Goal: Feedback & Contribution: Submit feedback/report problem

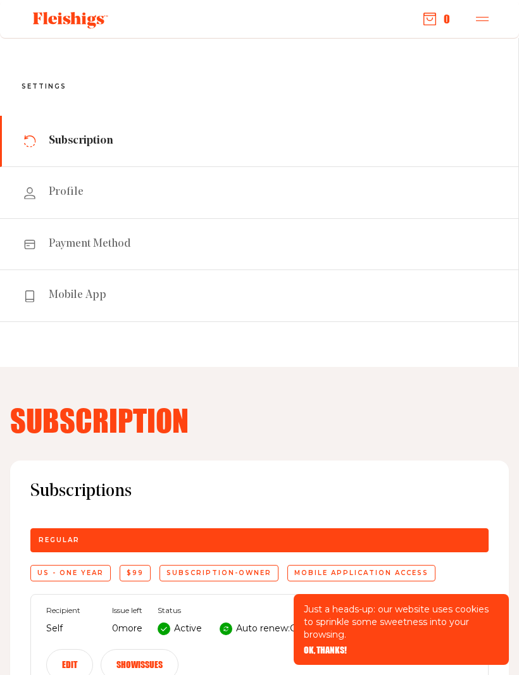
click at [112, 147] on link "Subscription" at bounding box center [259, 141] width 518 height 51
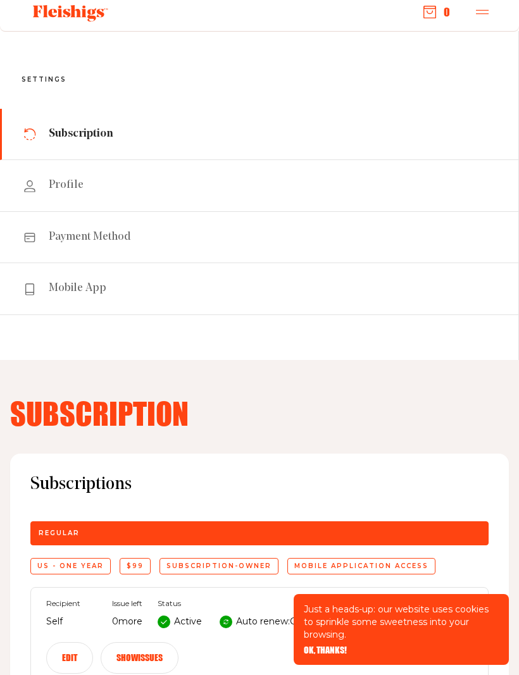
scroll to position [6, 0]
click at [109, 134] on span "Subscription" at bounding box center [81, 134] width 65 height 15
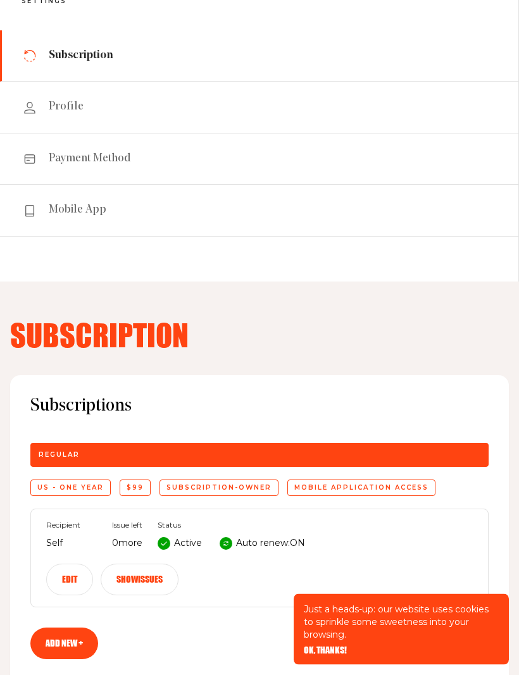
scroll to position [0, 0]
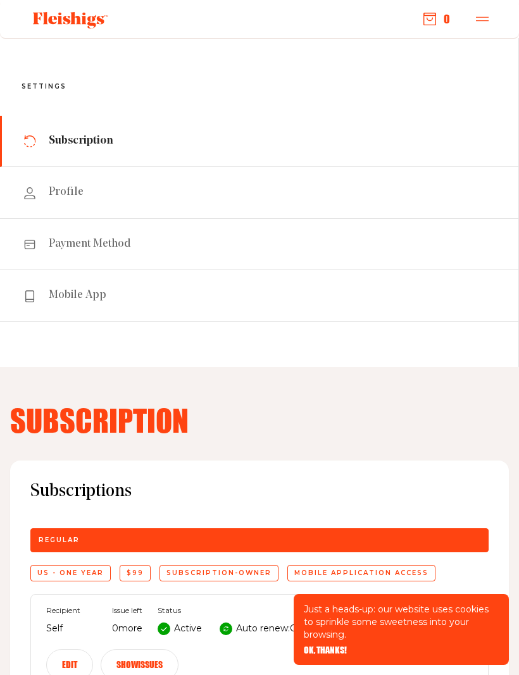
click at [417, 306] on link "Mobile App" at bounding box center [259, 295] width 518 height 51
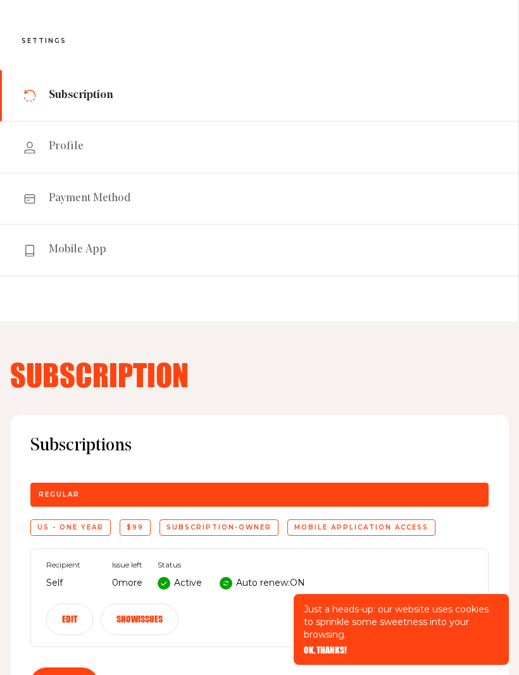
scroll to position [89, 0]
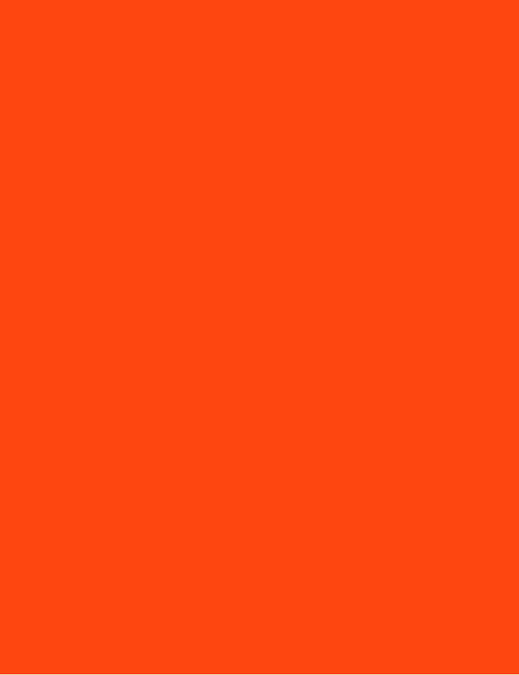
scroll to position [1, 0]
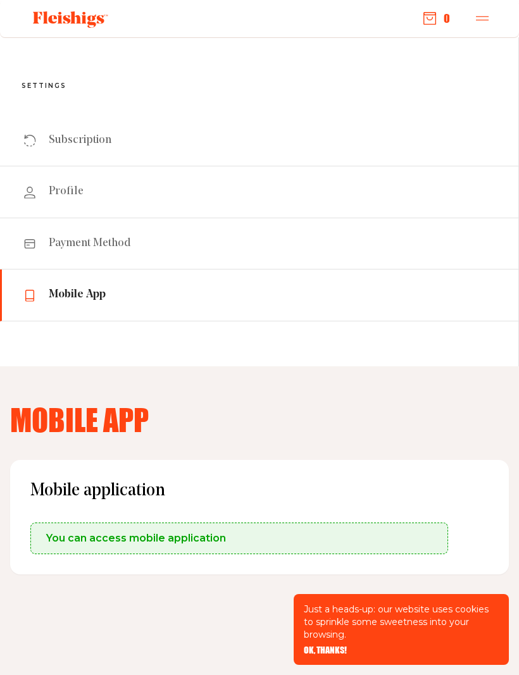
click at [386, 336] on nav "Settings Subscription Profile Payment Method Mobile App" at bounding box center [259, 201] width 519 height 329
click at [85, 139] on span "Subscription" at bounding box center [80, 140] width 63 height 15
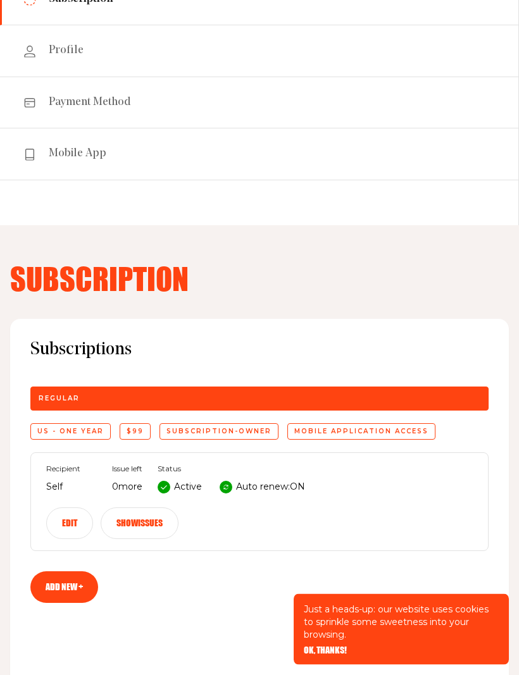
scroll to position [141, 0]
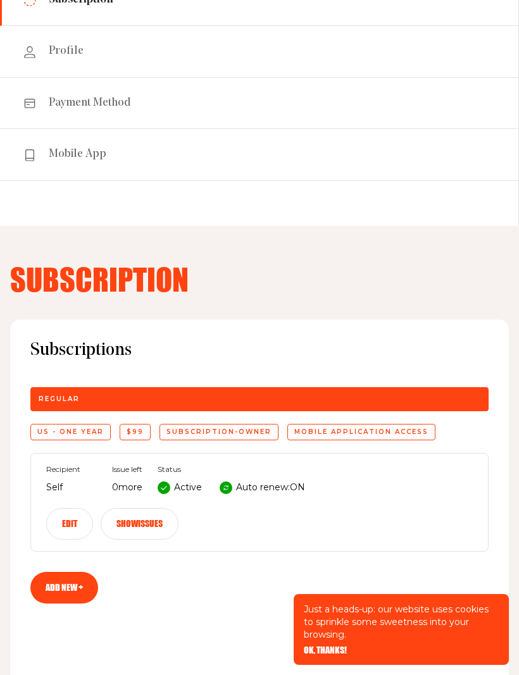
click at [226, 491] on div at bounding box center [225, 487] width 13 height 13
click at [245, 491] on p "Auto renew: ON" at bounding box center [270, 487] width 69 height 15
click at [244, 484] on p "Auto renew: ON" at bounding box center [270, 487] width 69 height 15
click at [182, 495] on div "Recipient Self Issue left 0 more Status Active Auto renew: ON Edit Show issues" at bounding box center [259, 502] width 458 height 99
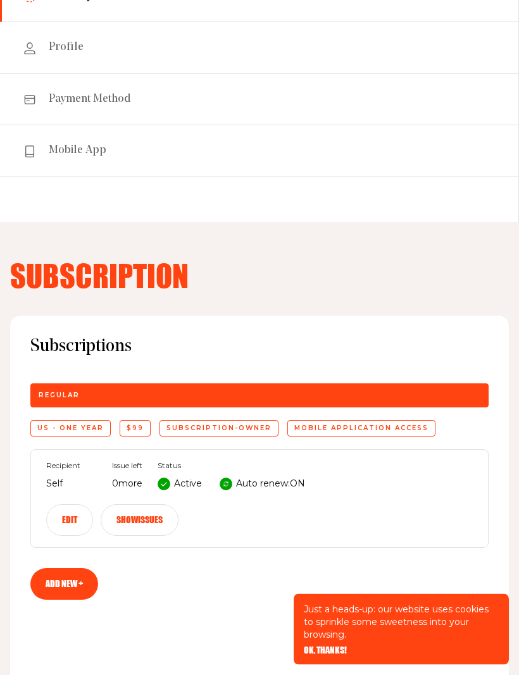
scroll to position [144, 0]
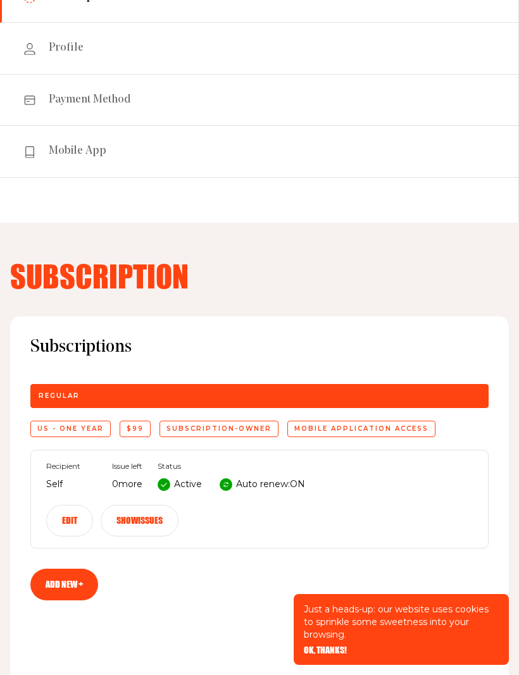
click at [75, 517] on button "Edit" at bounding box center [69, 521] width 47 height 32
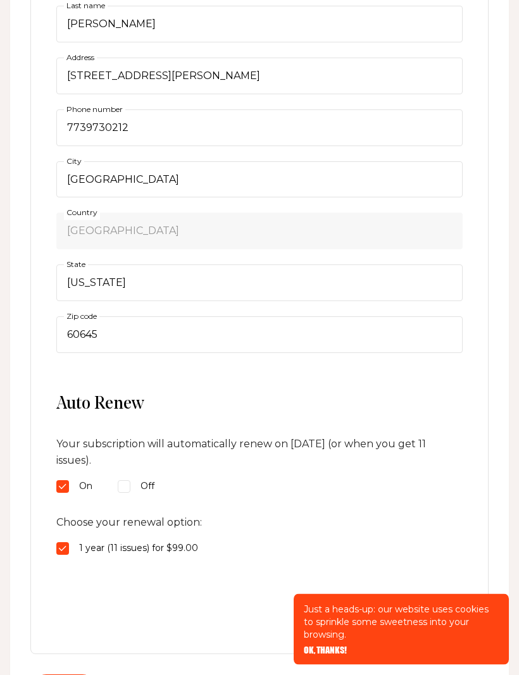
scroll to position [731, 0]
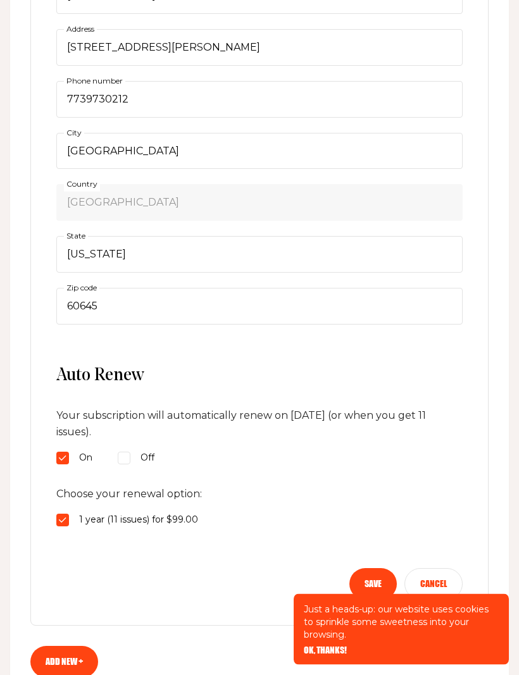
click at [128, 452] on input "Off" at bounding box center [124, 458] width 13 height 13
radio input "true"
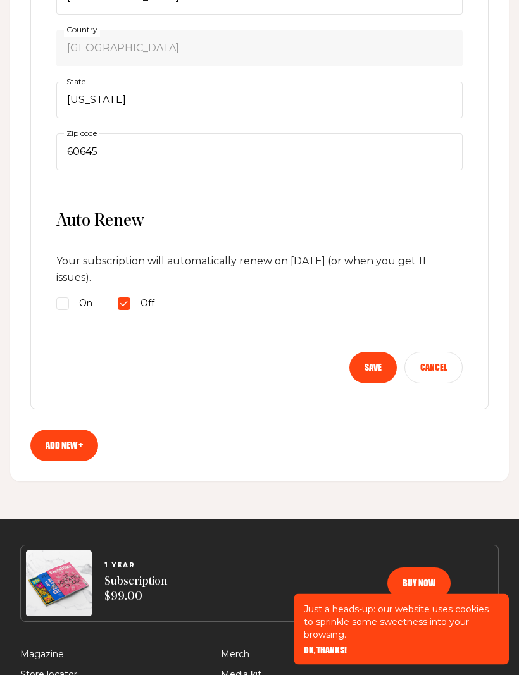
scroll to position [887, 0]
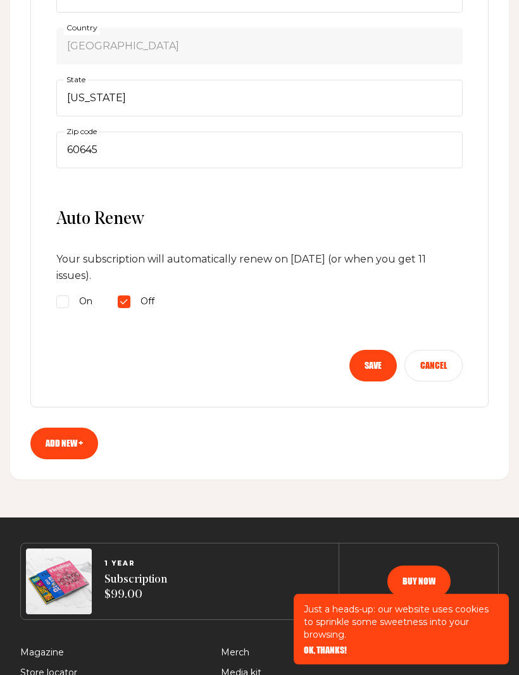
click at [381, 358] on button "Save" at bounding box center [372, 366] width 47 height 32
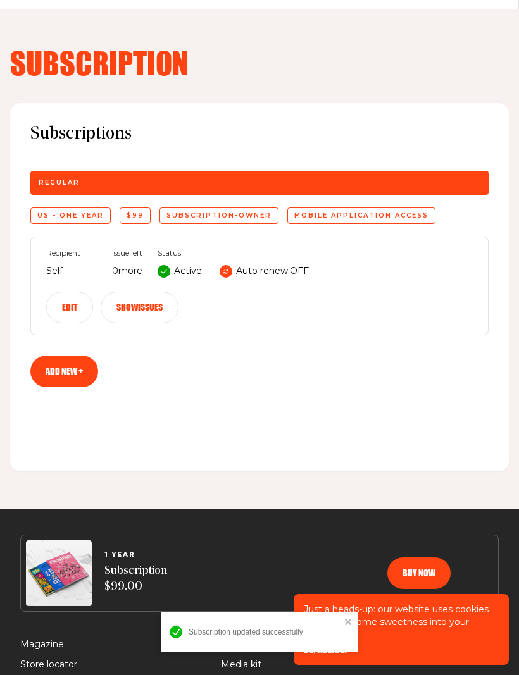
scroll to position [357, 0]
click at [76, 367] on link "Add new +" at bounding box center [64, 372] width 68 height 32
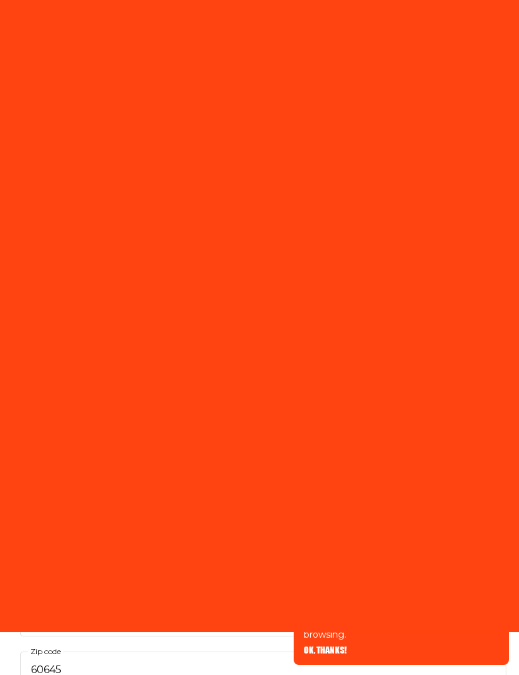
select select "US"
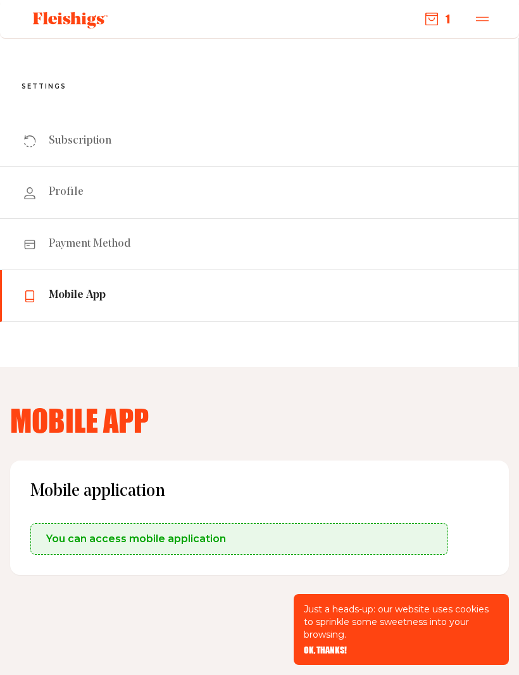
click at [130, 132] on link "Subscription" at bounding box center [259, 141] width 518 height 51
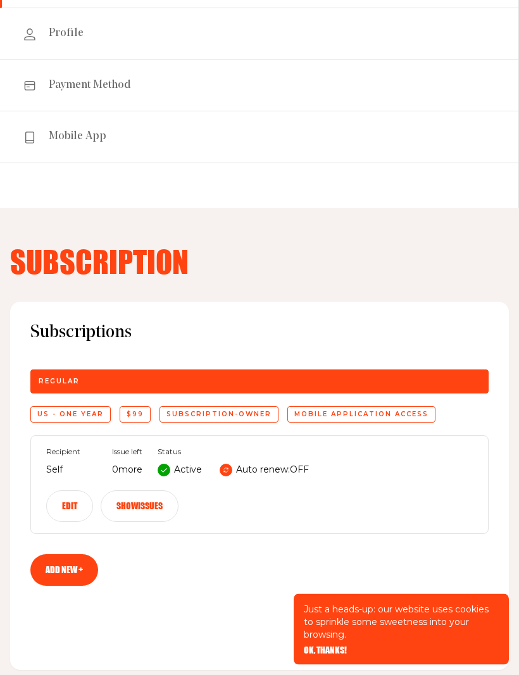
scroll to position [162, 0]
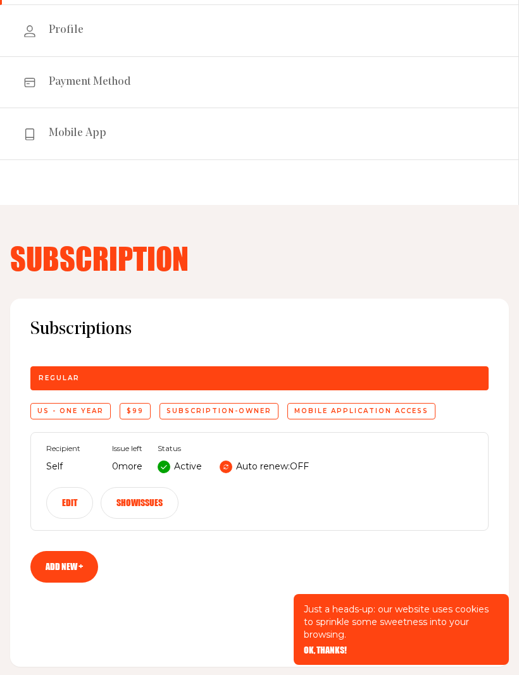
click at [71, 505] on button "Edit" at bounding box center [69, 503] width 47 height 32
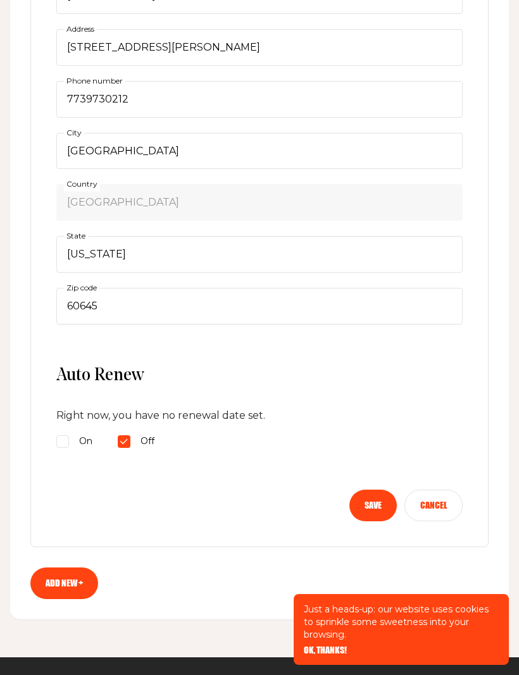
scroll to position [726, 0]
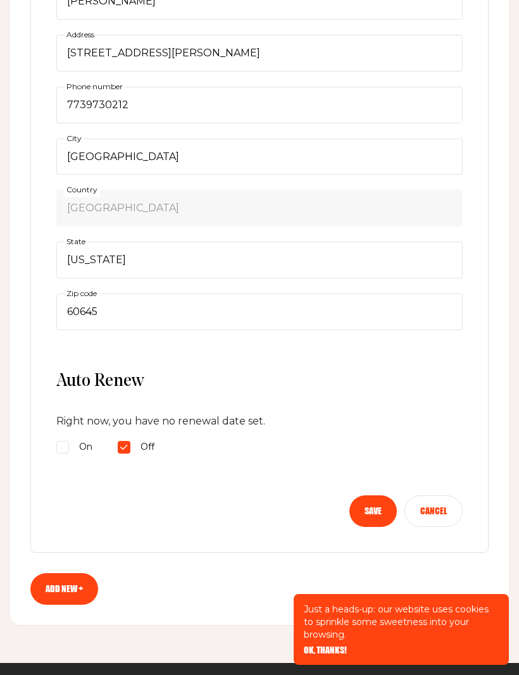
click at [371, 515] on button "Save" at bounding box center [372, 511] width 47 height 32
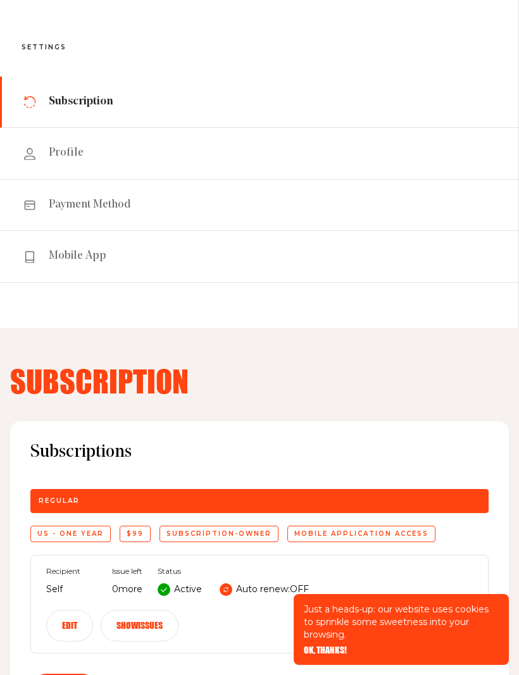
scroll to position [0, 0]
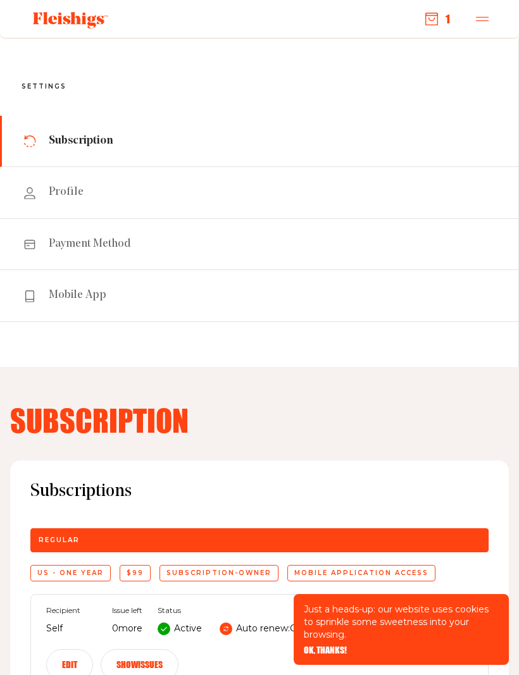
click at [486, 13] on icon "button" at bounding box center [482, 19] width 13 height 13
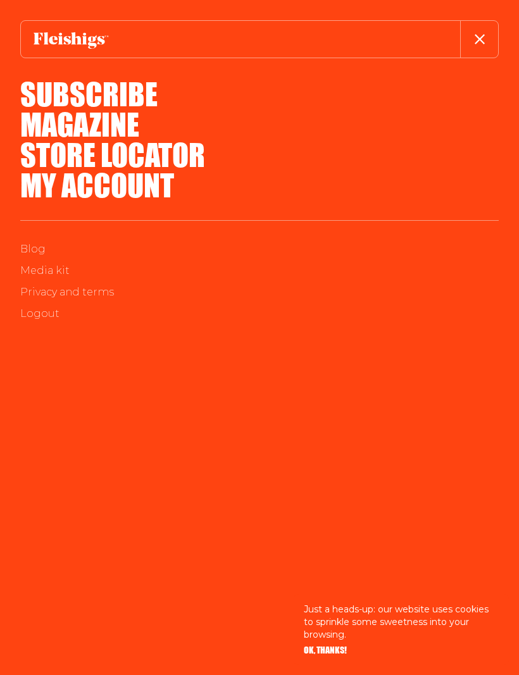
click at [153, 188] on link "My Account" at bounding box center [97, 185] width 154 height 46
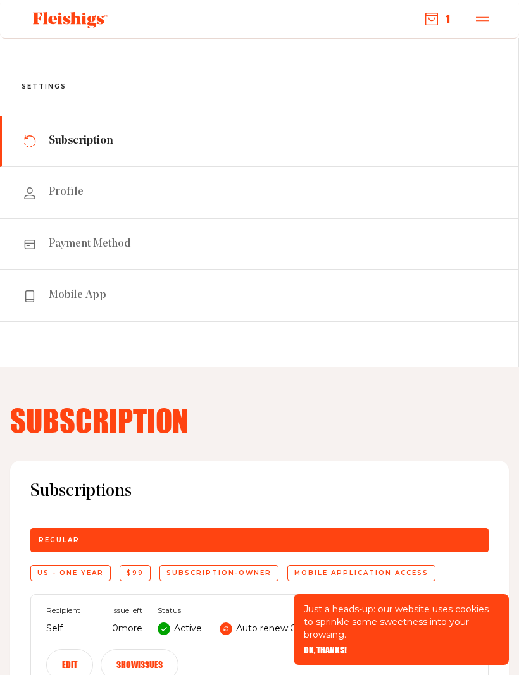
click at [132, 243] on link "Payment Method" at bounding box center [259, 244] width 518 height 51
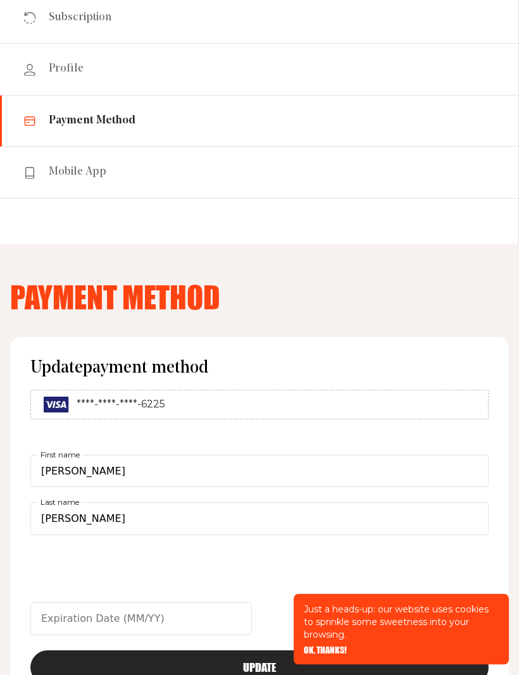
scroll to position [122, 0]
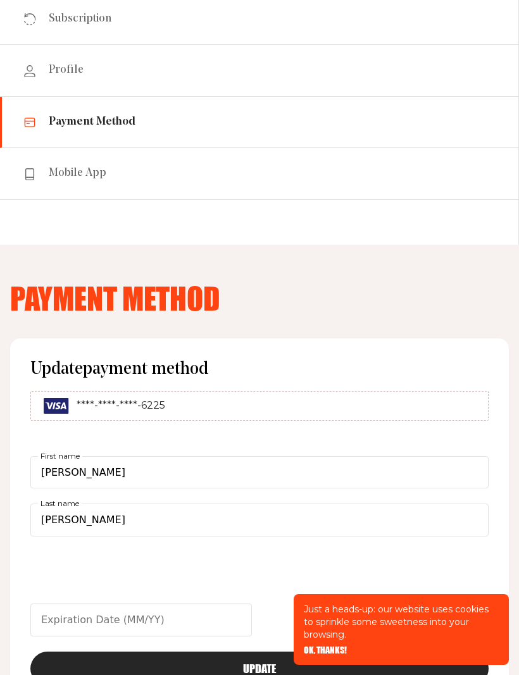
click at [421, 405] on div "****-****-****-6225" at bounding box center [259, 406] width 458 height 30
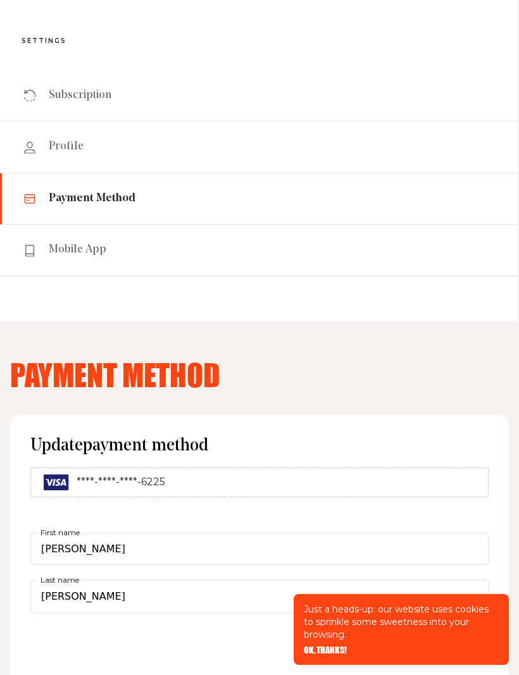
scroll to position [0, 0]
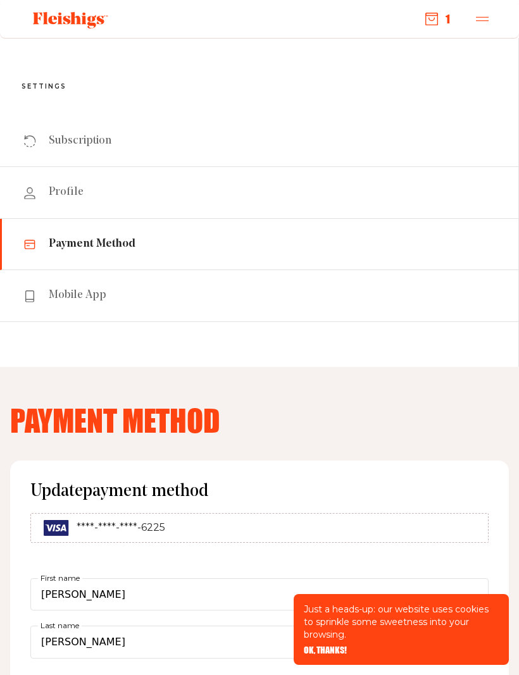
click at [440, 13] on button "1" at bounding box center [437, 19] width 25 height 14
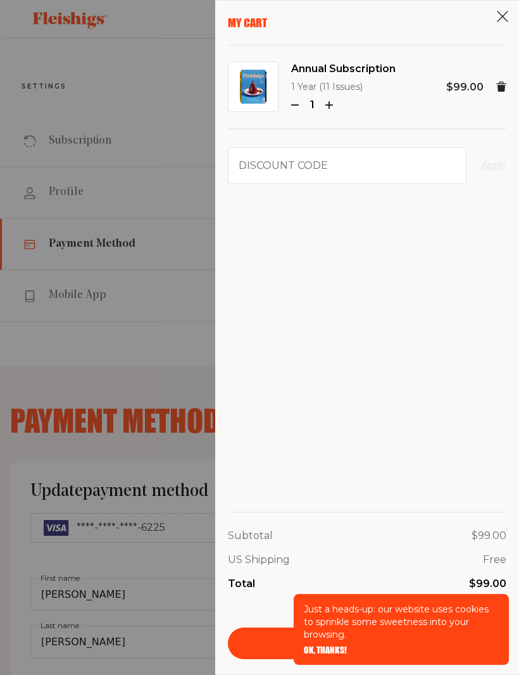
click at [341, 639] on p "Just a heads-up: our website uses cookies to sprinkle some sweetness into your …" at bounding box center [401, 622] width 195 height 38
click at [331, 648] on span "OK, THANKS!" at bounding box center [325, 650] width 43 height 9
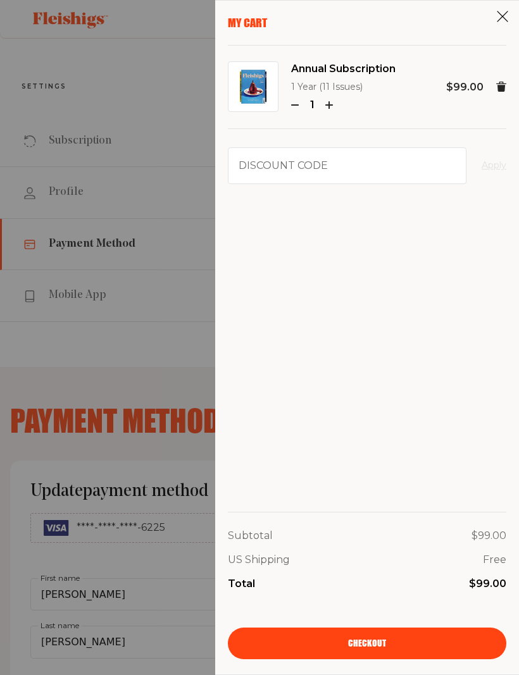
click at [508, 11] on icon at bounding box center [502, 16] width 13 height 13
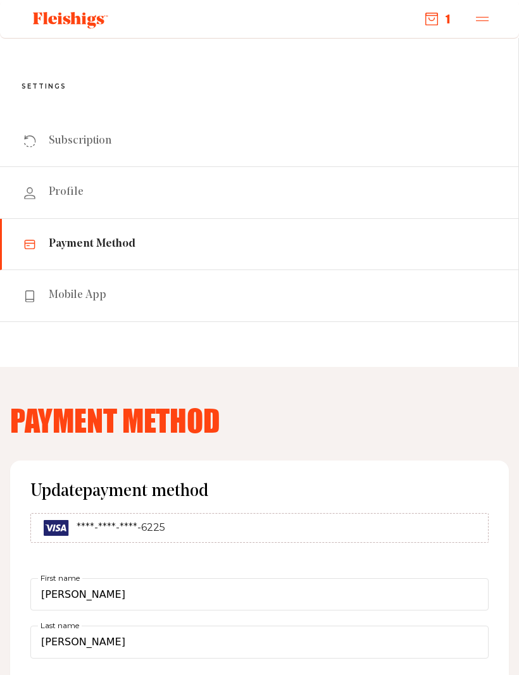
click at [486, 20] on icon "button" at bounding box center [482, 19] width 13 height 13
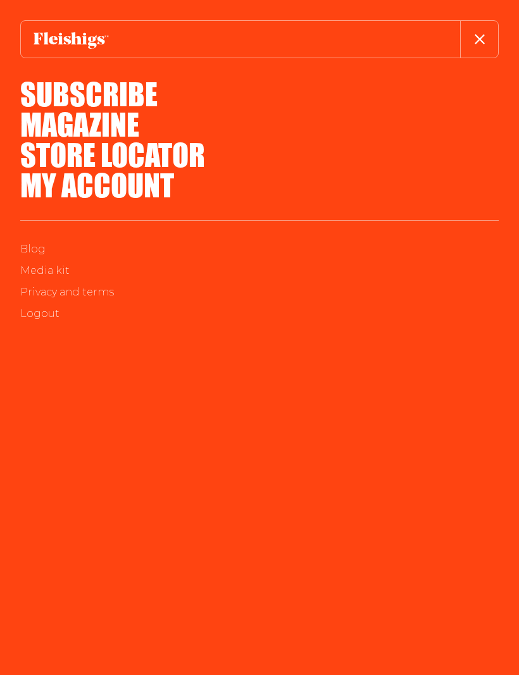
click at [160, 185] on link "My Account" at bounding box center [97, 185] width 154 height 46
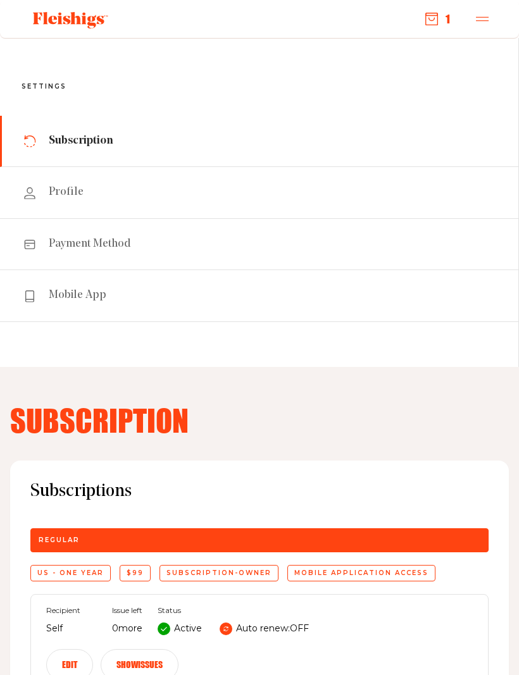
click at [85, 200] on link "Profile" at bounding box center [259, 192] width 518 height 51
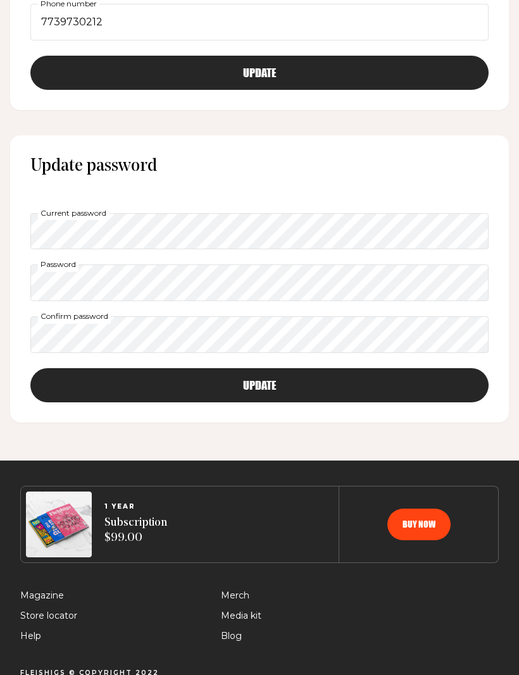
scroll to position [858, 0]
click at [32, 637] on span "Help" at bounding box center [30, 636] width 21 height 15
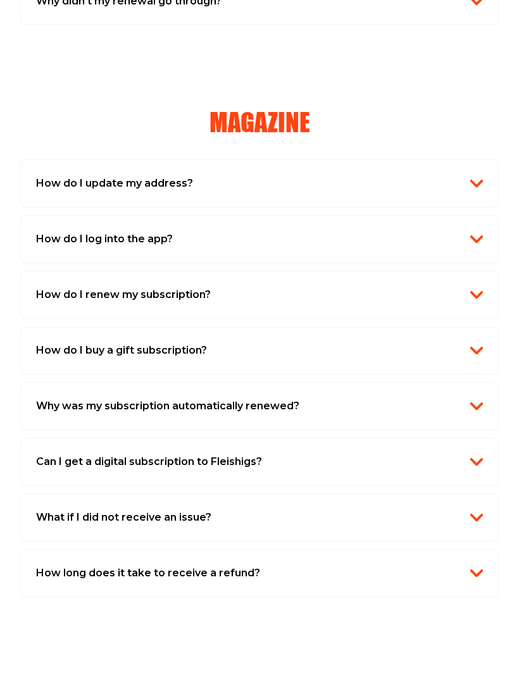
scroll to position [954, 0]
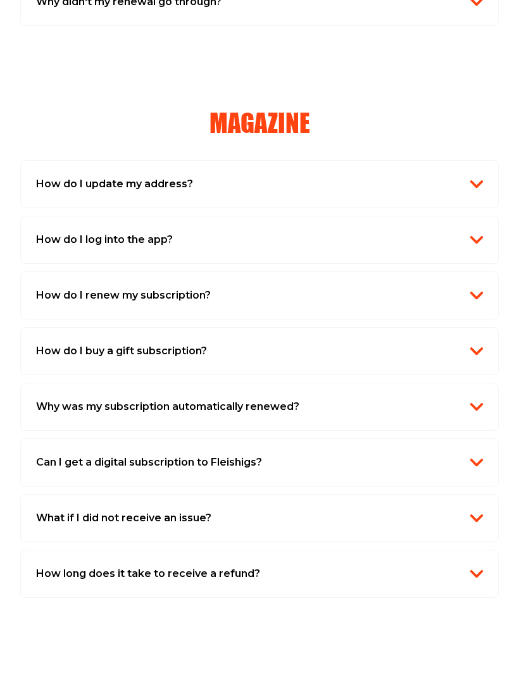
click at [477, 460] on img "button" at bounding box center [476, 462] width 13 height 13
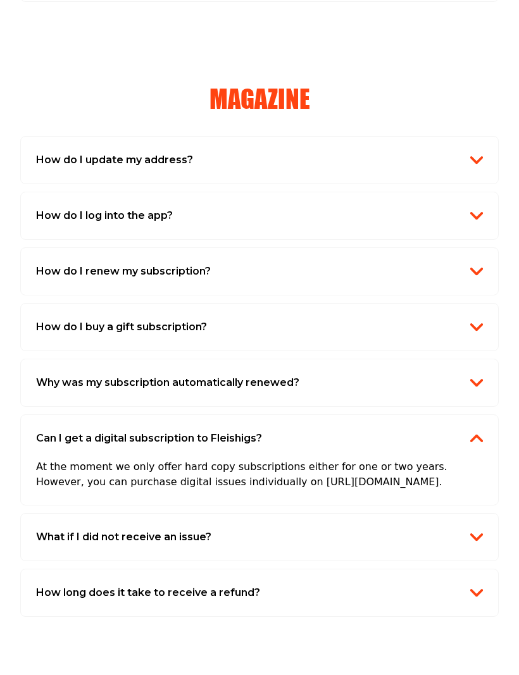
scroll to position [980, 0]
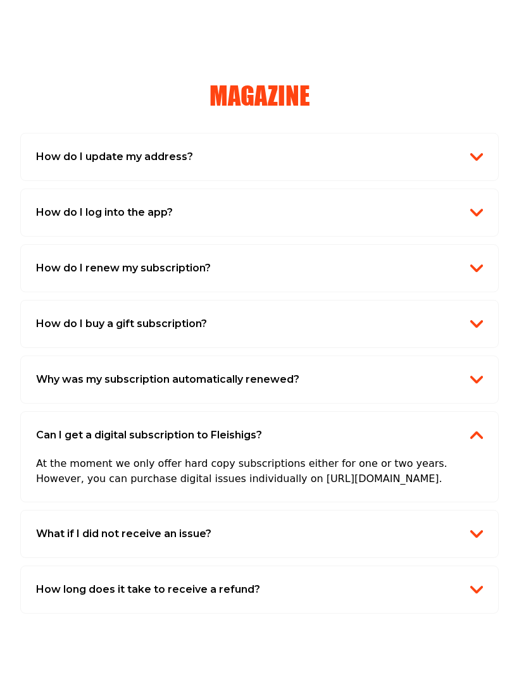
click at [360, 511] on div "What if I did not receive an issue? If you don't receive an issue, please, send…" at bounding box center [259, 534] width 478 height 48
click at [471, 373] on img "button" at bounding box center [476, 379] width 13 height 13
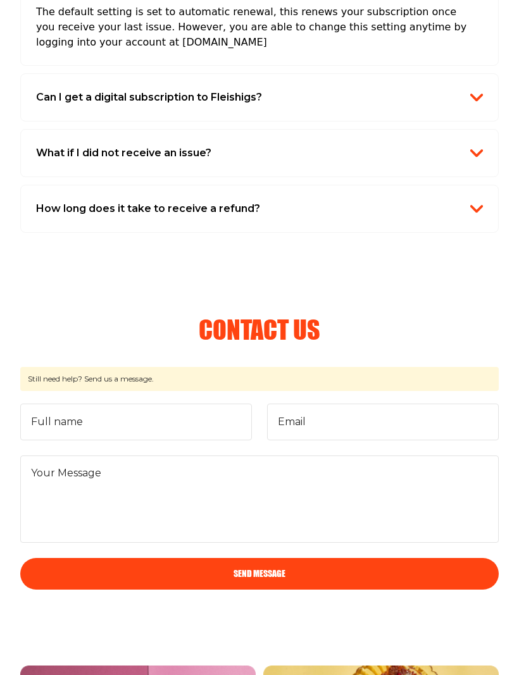
scroll to position [1432, 0]
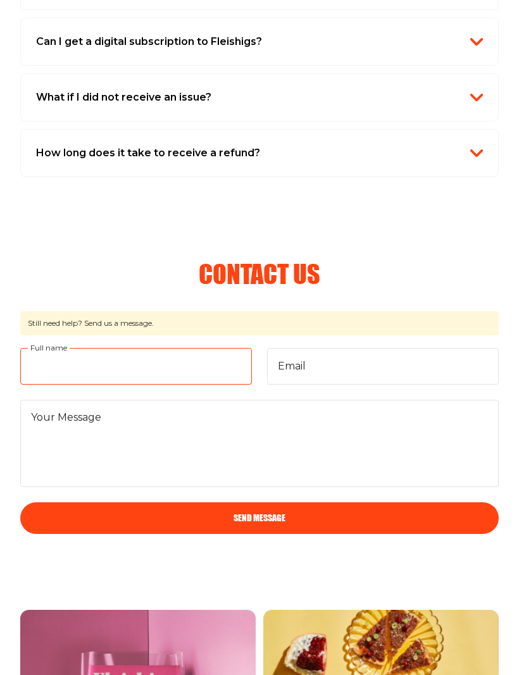
click at [176, 359] on input "Full name" at bounding box center [135, 366] width 231 height 37
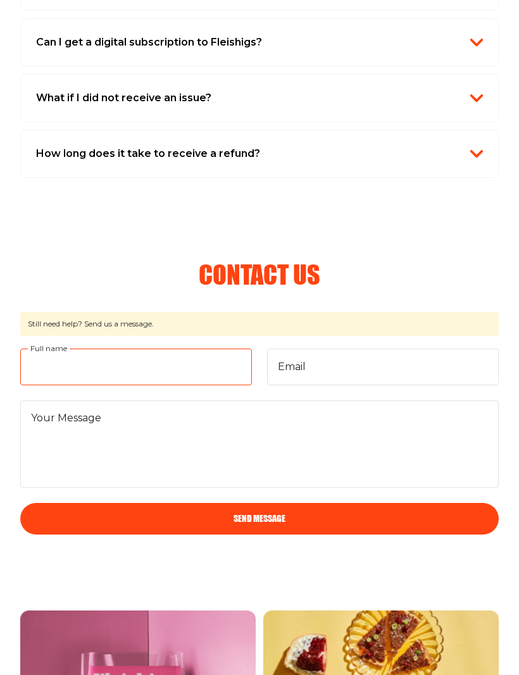
type input "[PERSON_NAME]"
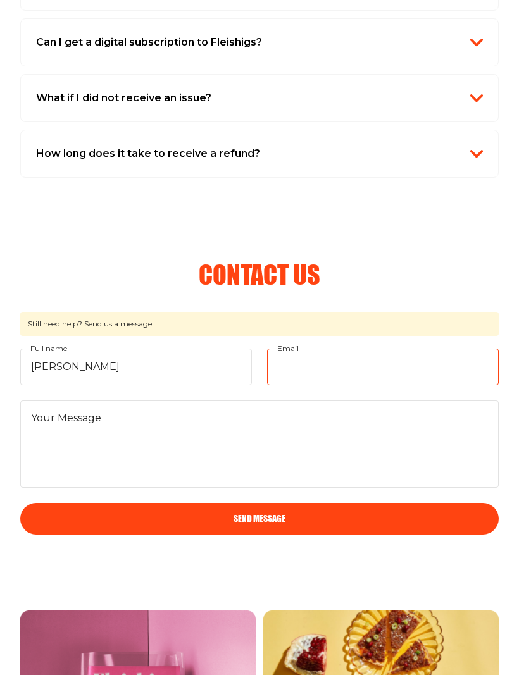
type input "[EMAIL_ADDRESS][DOMAIN_NAME]"
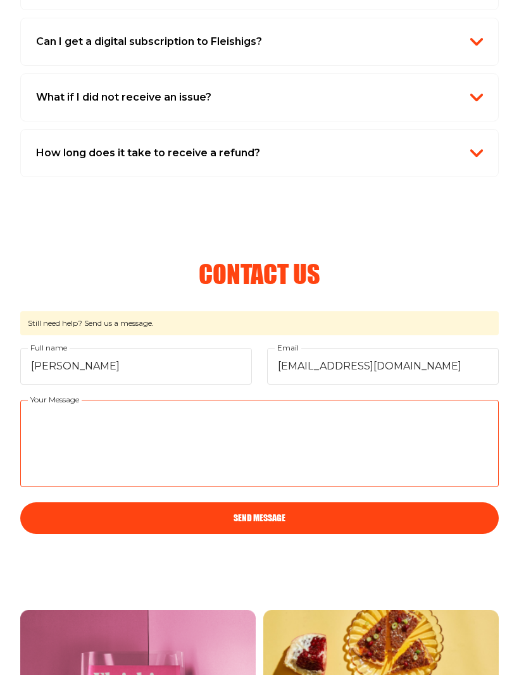
click at [277, 419] on textarea "Your Message" at bounding box center [259, 443] width 478 height 87
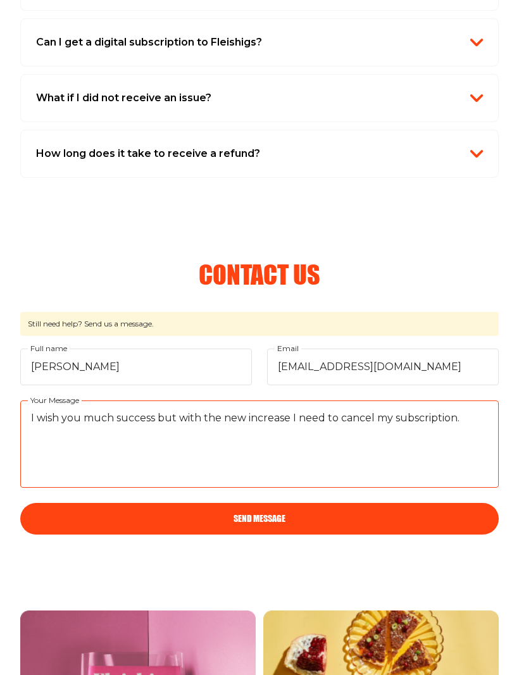
click at [379, 401] on textarea "I wish you much success but with the new increase I need to cancel my subscript…" at bounding box center [259, 443] width 478 height 87
click at [483, 406] on textarea "I wish you much success but with the new increase I need to CANCEL my subscript…" at bounding box center [259, 443] width 478 height 87
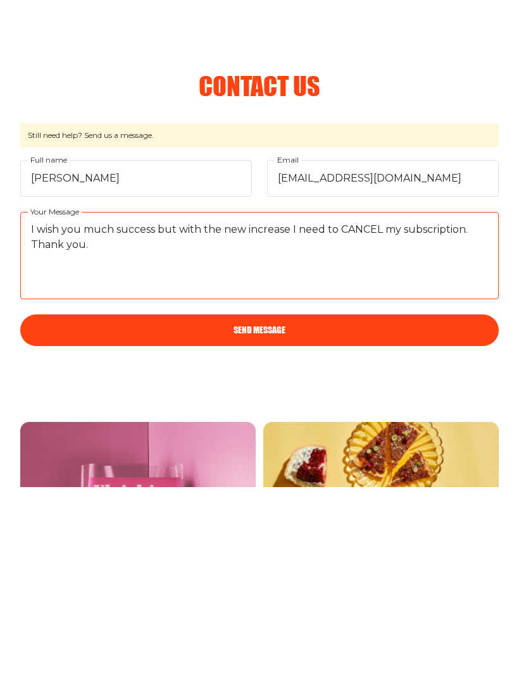
type textarea "I wish you much success but with the new increase I need to CANCEL my subscript…"
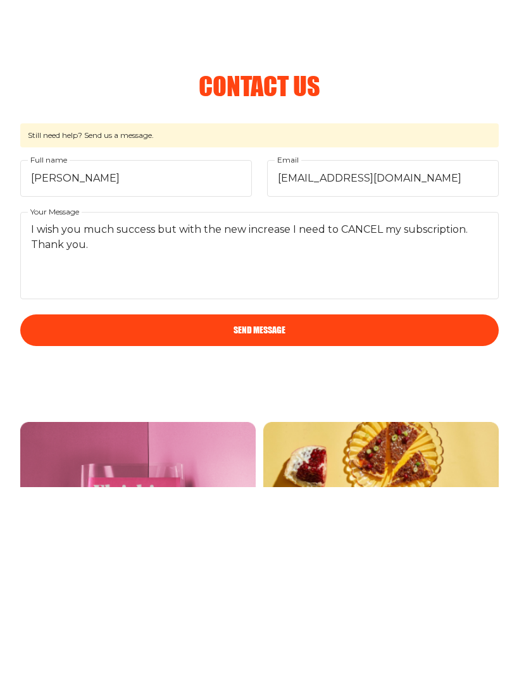
click at [297, 503] on button "Send Message" at bounding box center [259, 519] width 478 height 32
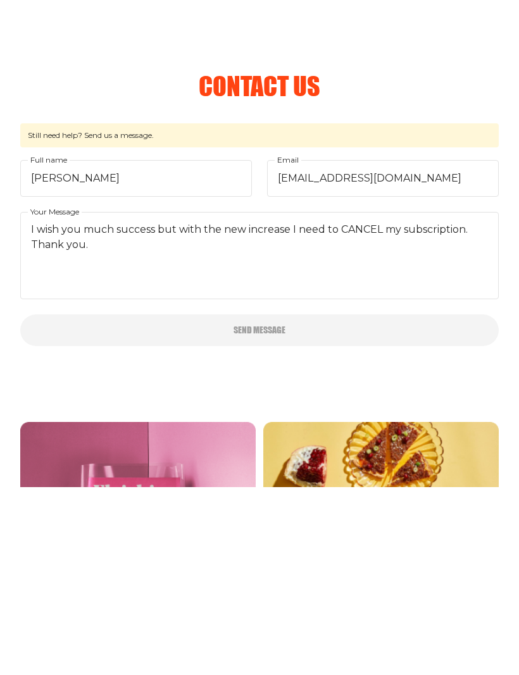
scroll to position [1620, 0]
